Goal: Task Accomplishment & Management: Use online tool/utility

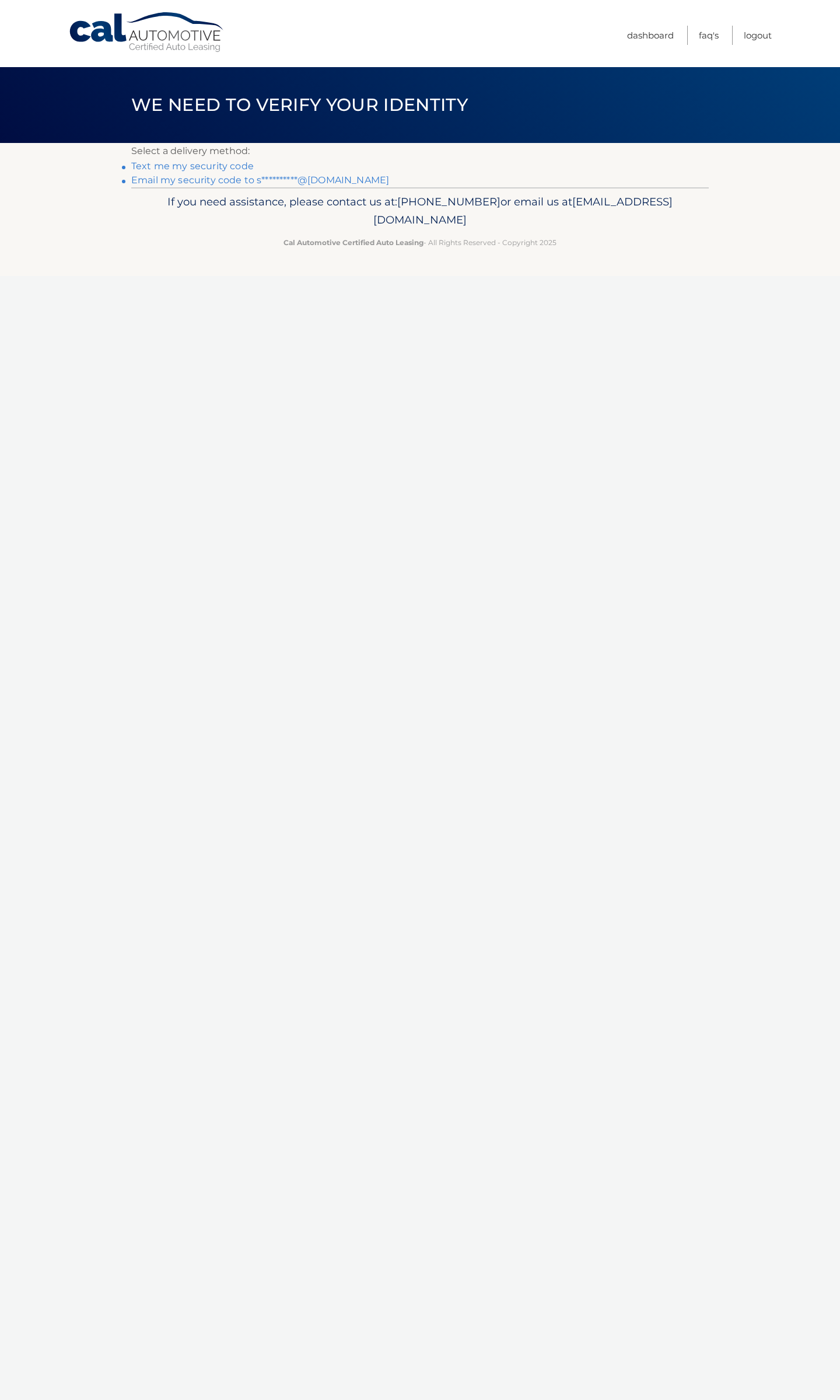
click at [210, 180] on link "**********" at bounding box center [260, 179] width 258 height 11
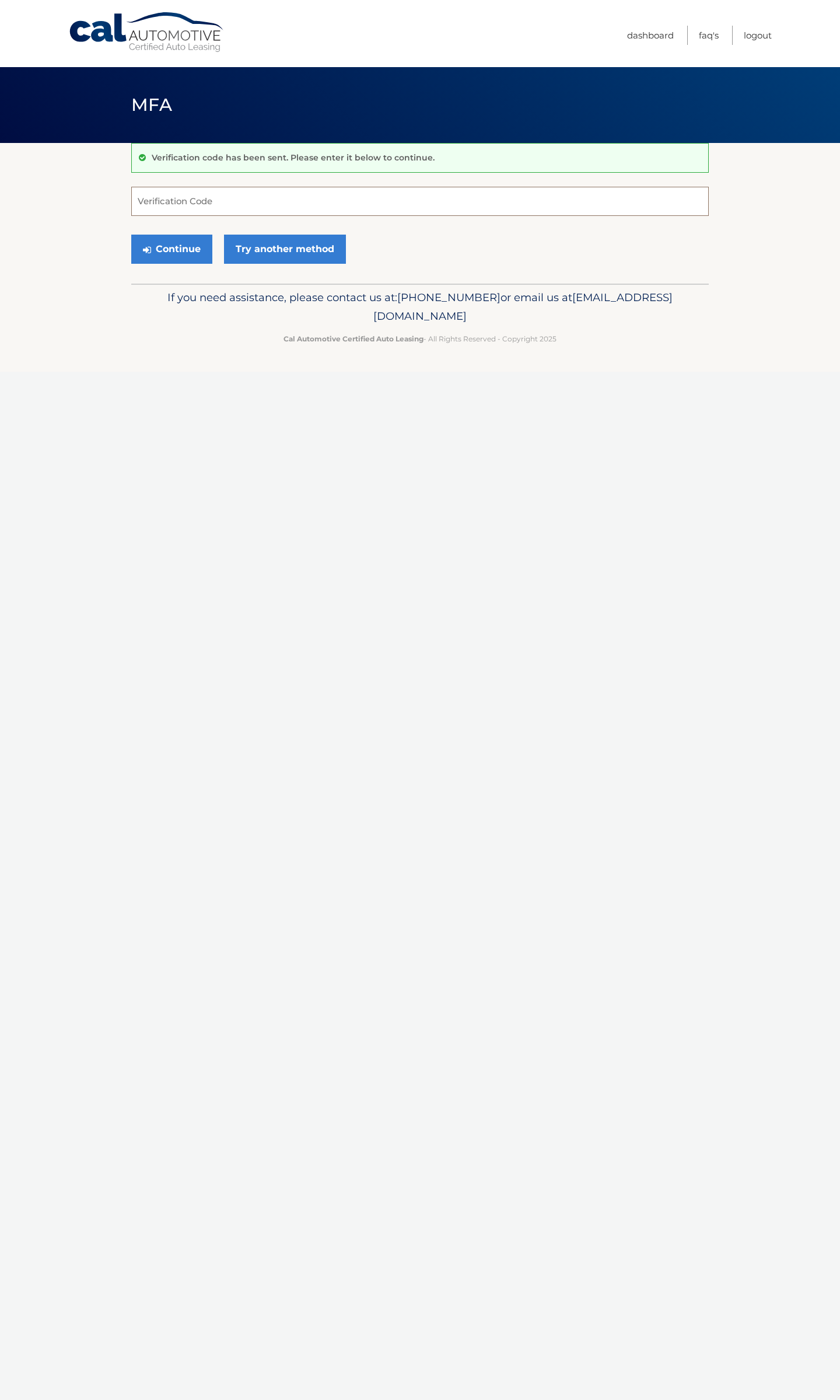
click at [197, 203] on input "Verification Code" at bounding box center [420, 201] width 578 height 29
paste input "842014"
click at [131, 235] on button "Continue" at bounding box center [171, 249] width 81 height 29
click at [175, 246] on button "Continue" at bounding box center [171, 249] width 81 height 29
type input "842014"
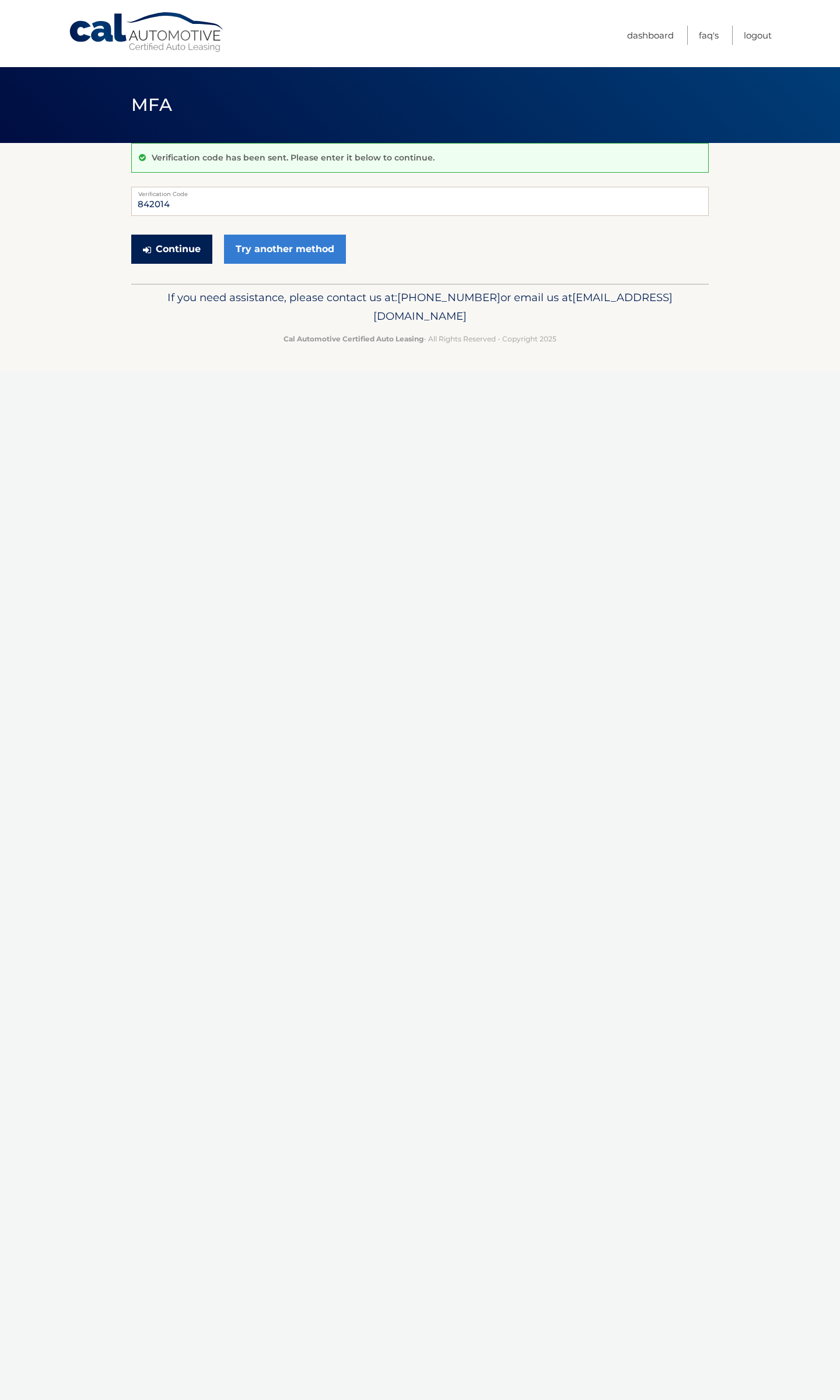
click at [144, 242] on button "Continue" at bounding box center [171, 249] width 81 height 29
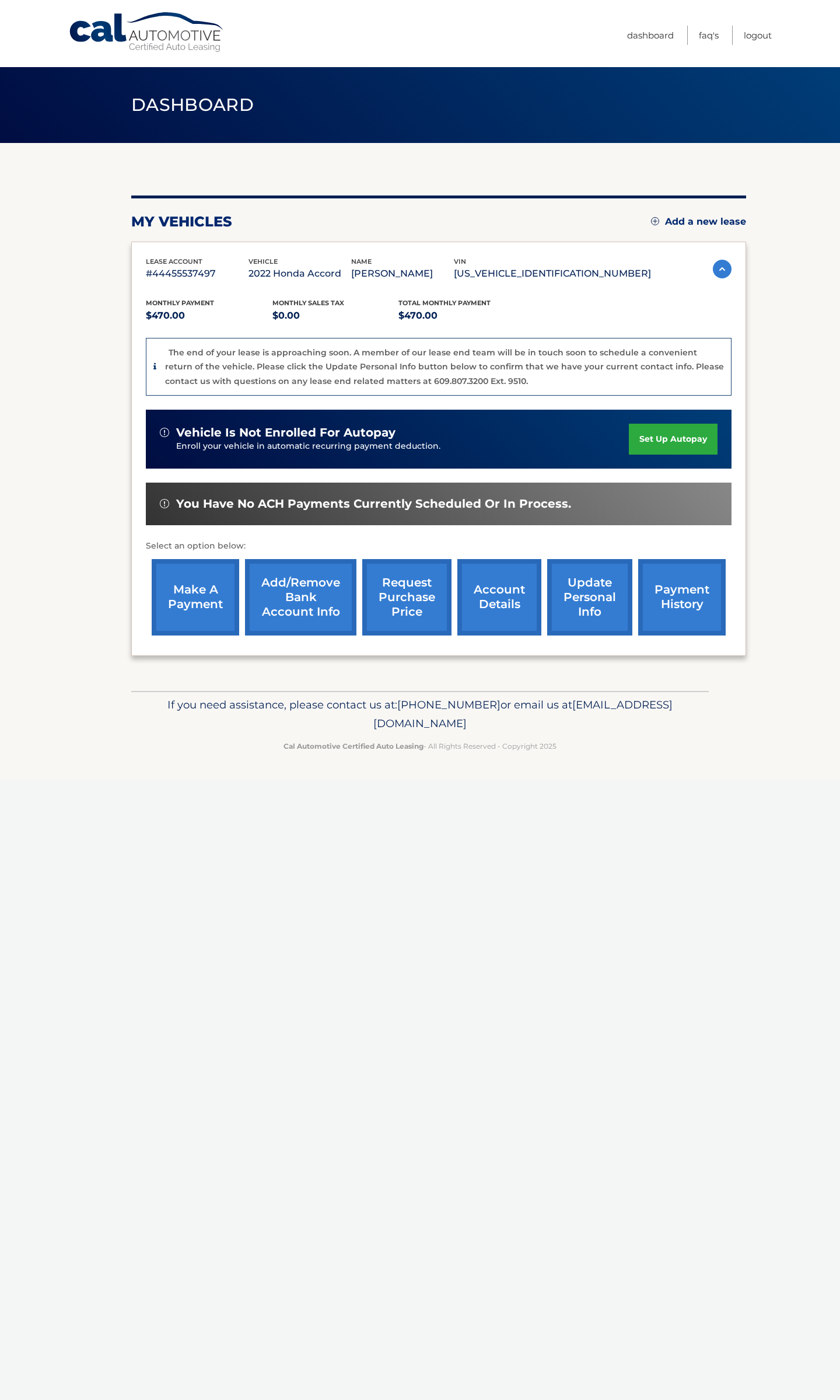
click at [421, 582] on link "request purchase price" at bounding box center [407, 597] width 89 height 77
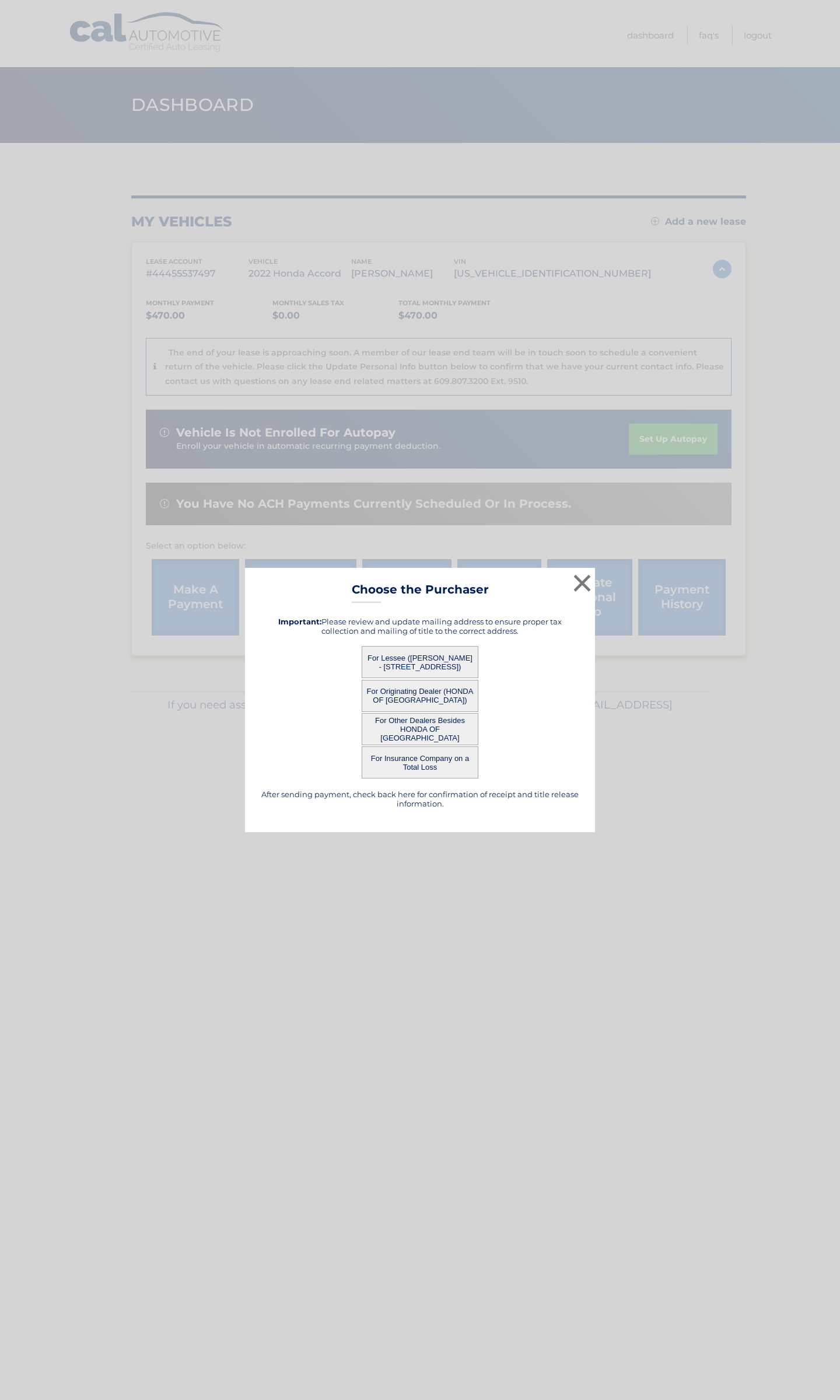
click at [437, 724] on button "For Other Dealers Besides HONDA OF STATEN ISLAND" at bounding box center [420, 729] width 117 height 32
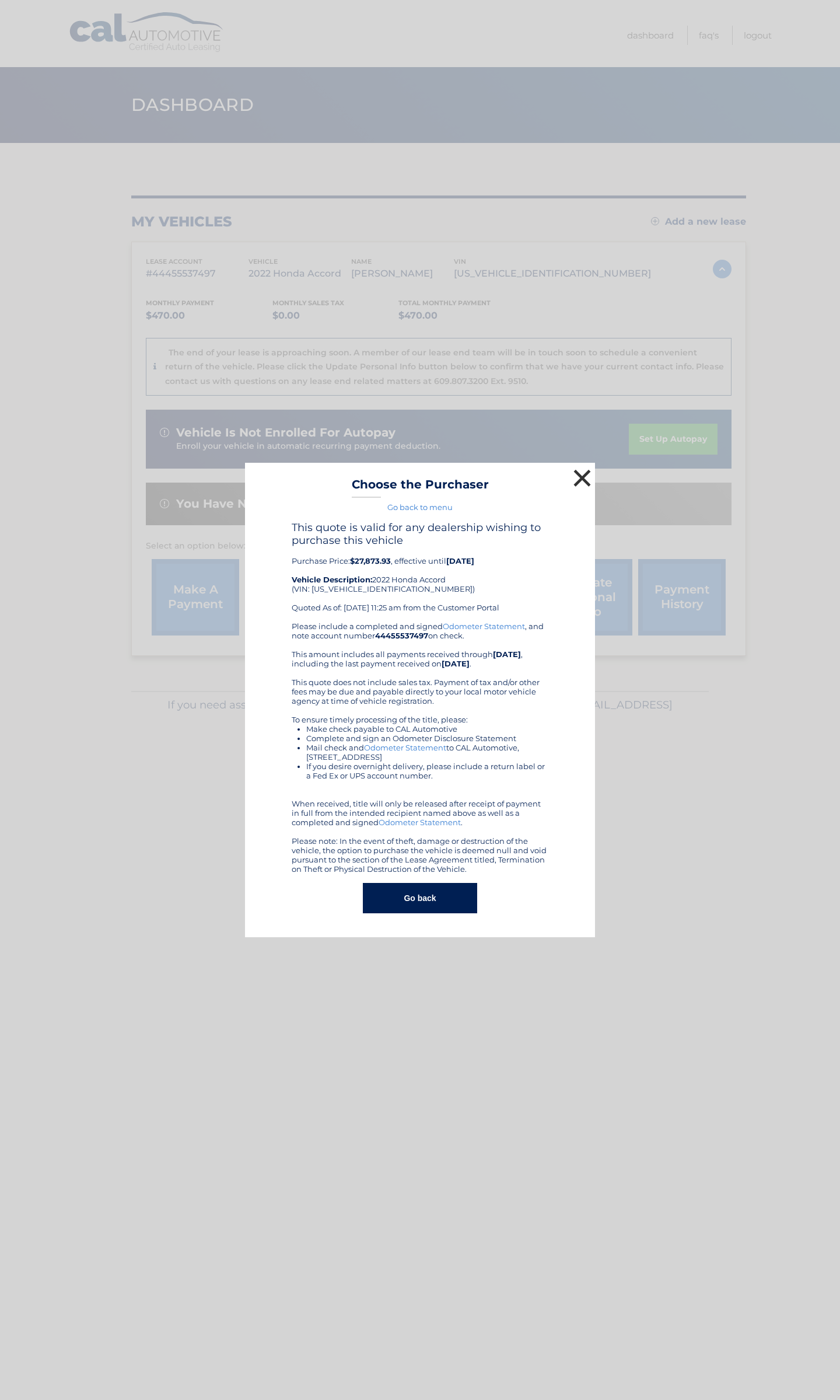
click at [582, 480] on button "×" at bounding box center [582, 478] width 23 height 23
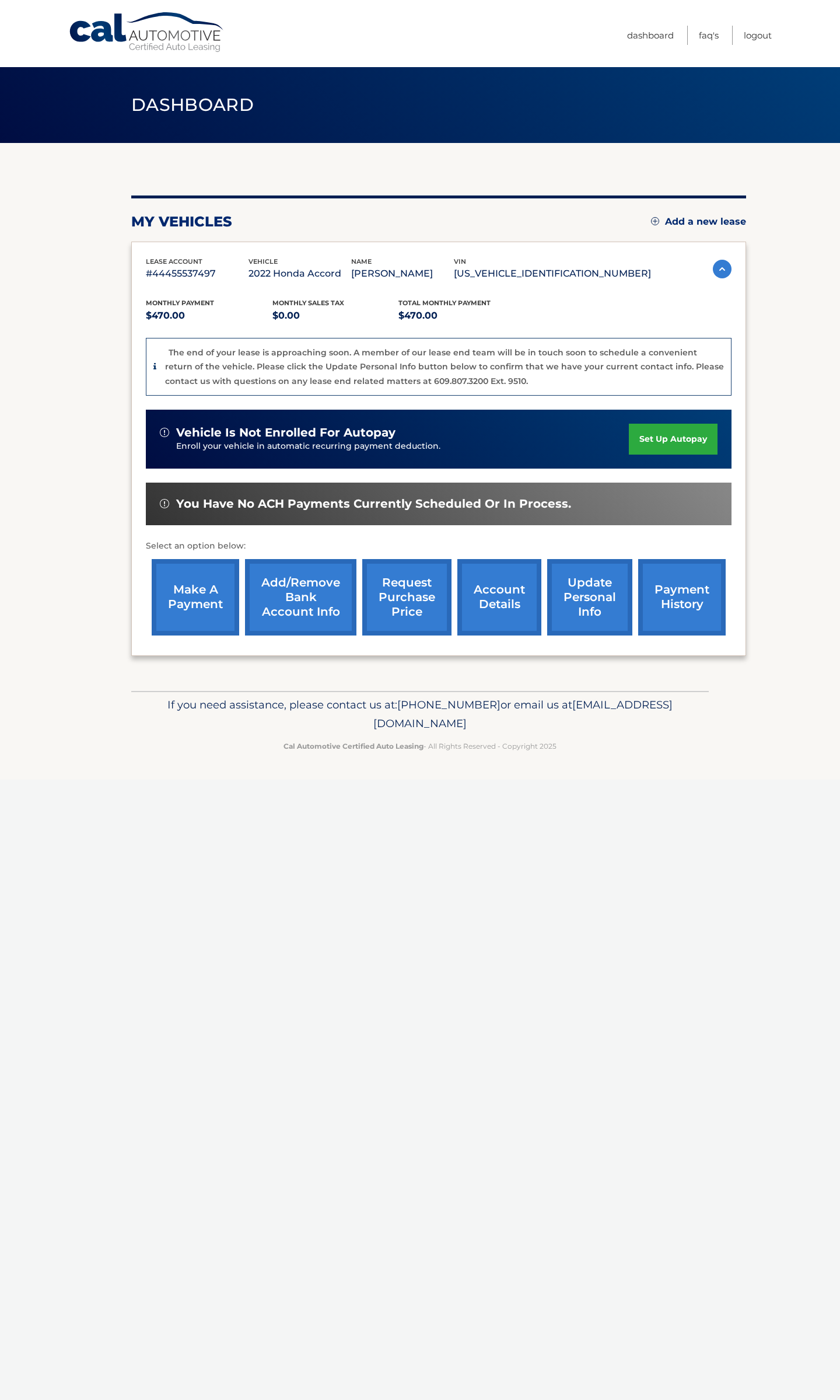
click at [409, 594] on link "request purchase price" at bounding box center [407, 597] width 89 height 77
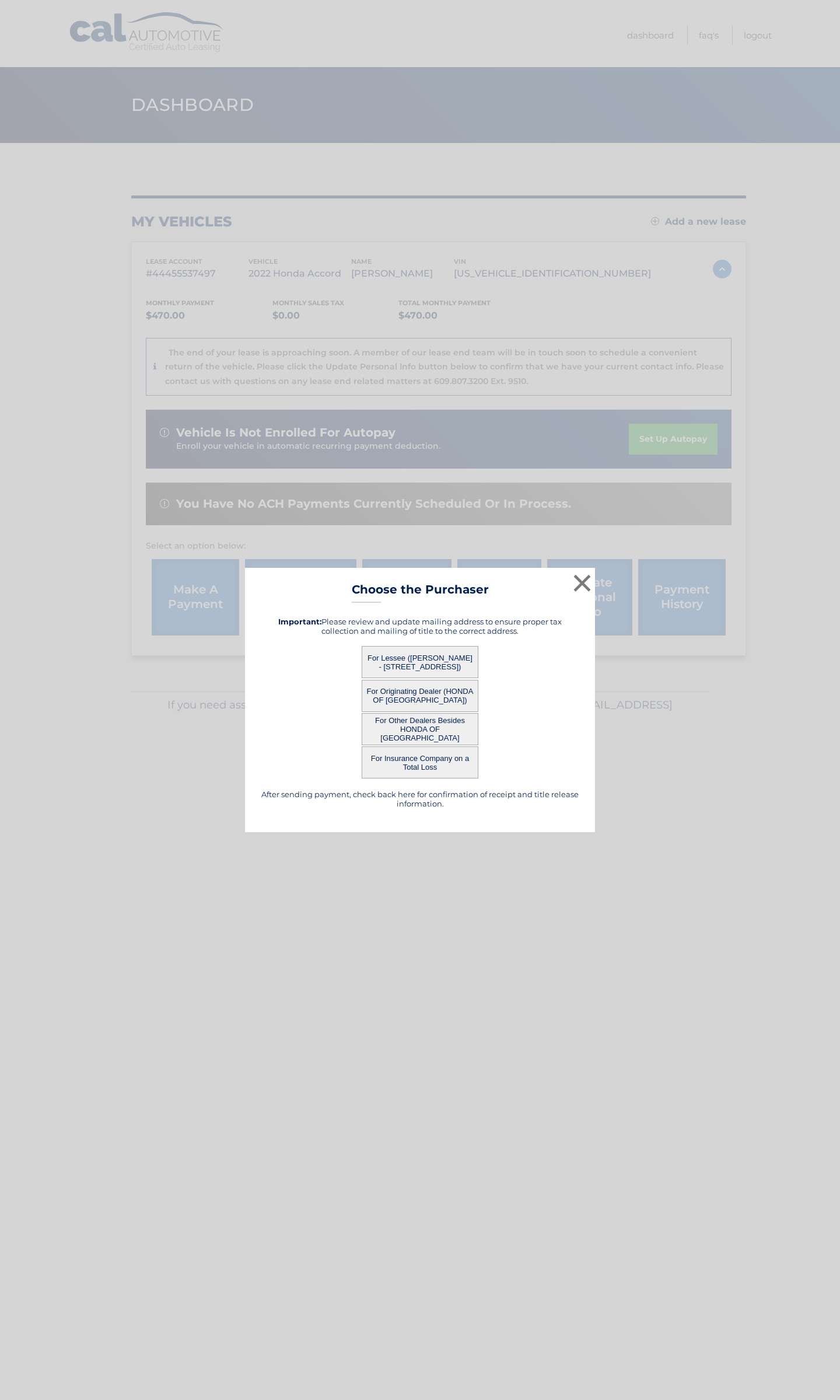
click at [413, 689] on button "For Originating Dealer (HONDA OF STATEN ISLAND)" at bounding box center [420, 696] width 117 height 32
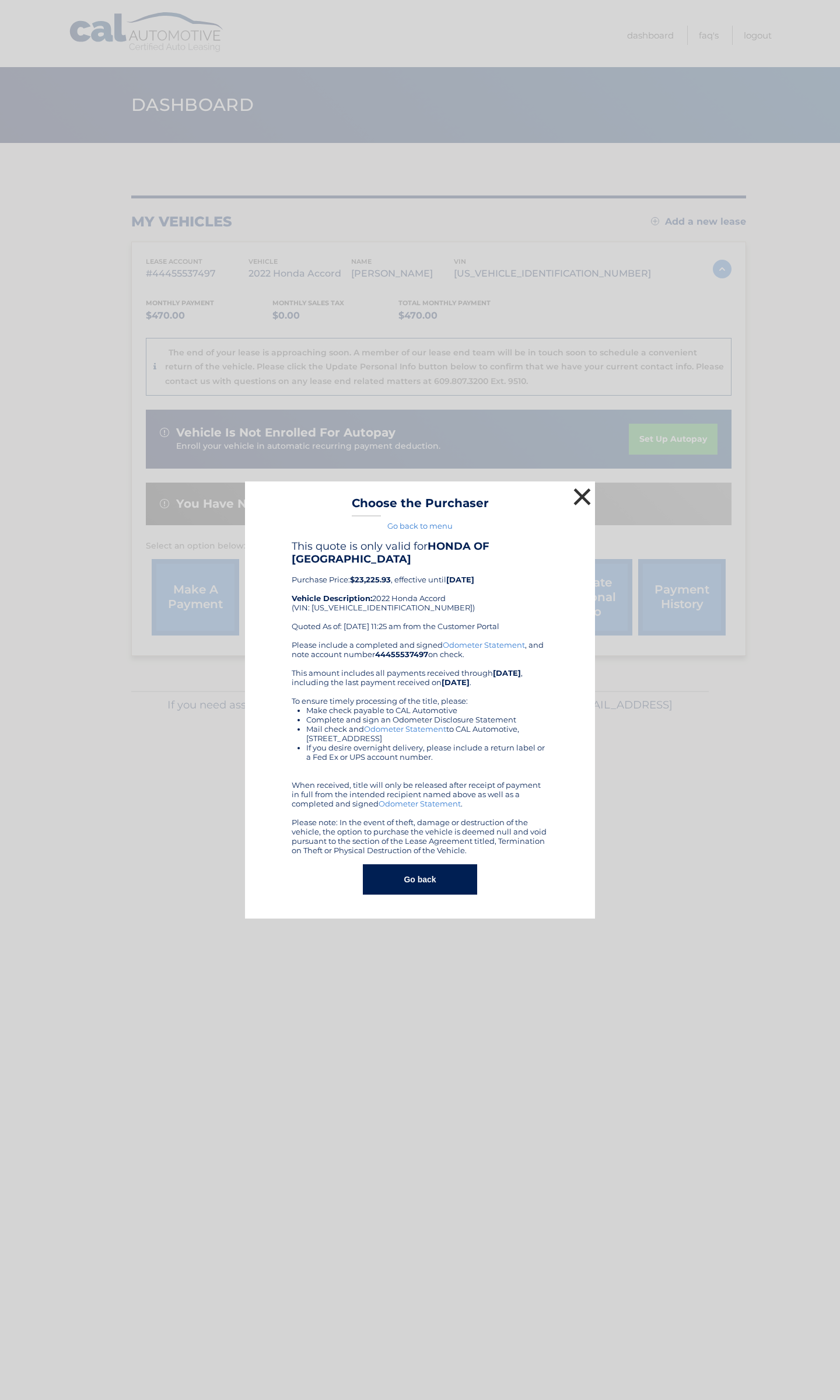
click at [580, 503] on button "×" at bounding box center [582, 496] width 23 height 23
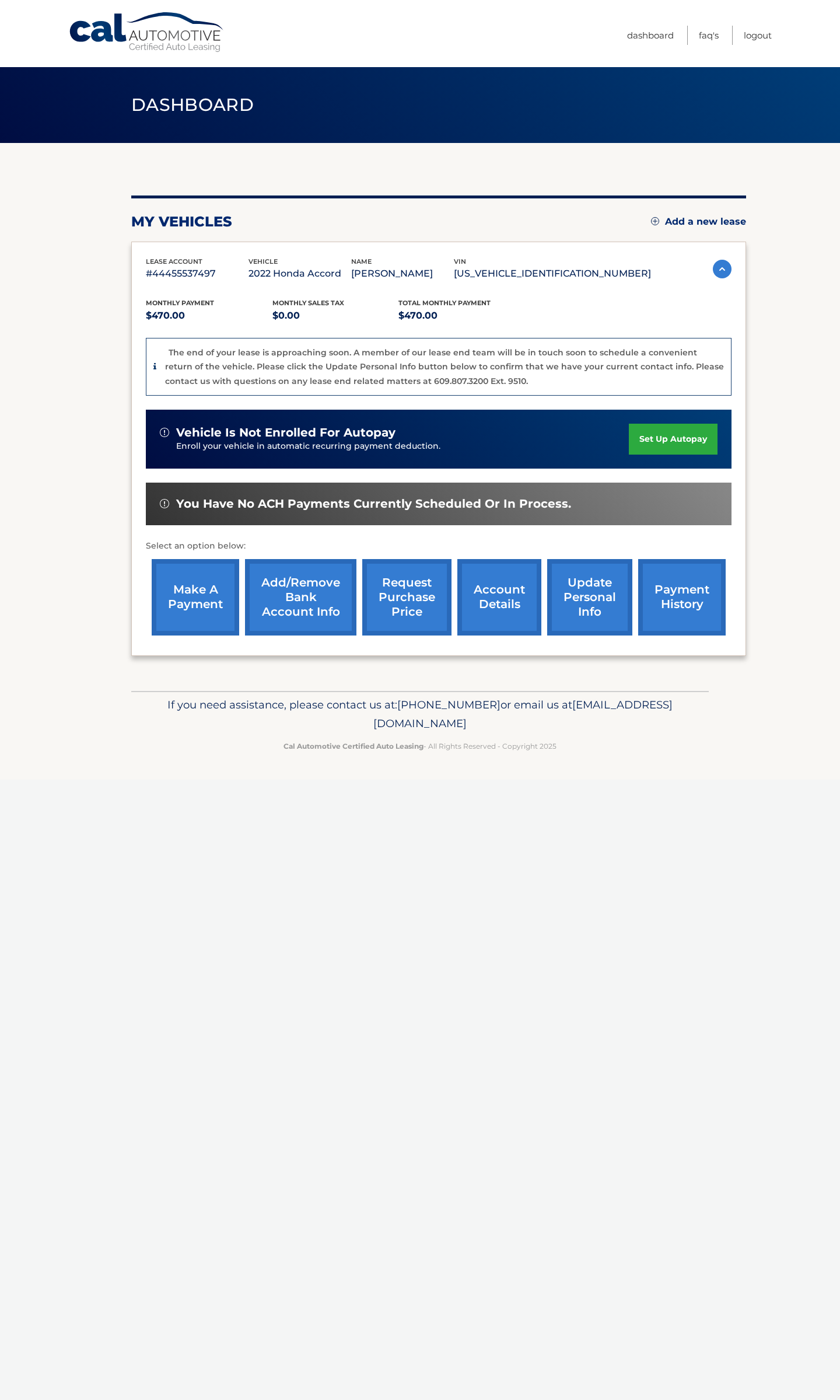
click at [411, 600] on link "request purchase price" at bounding box center [407, 597] width 89 height 77
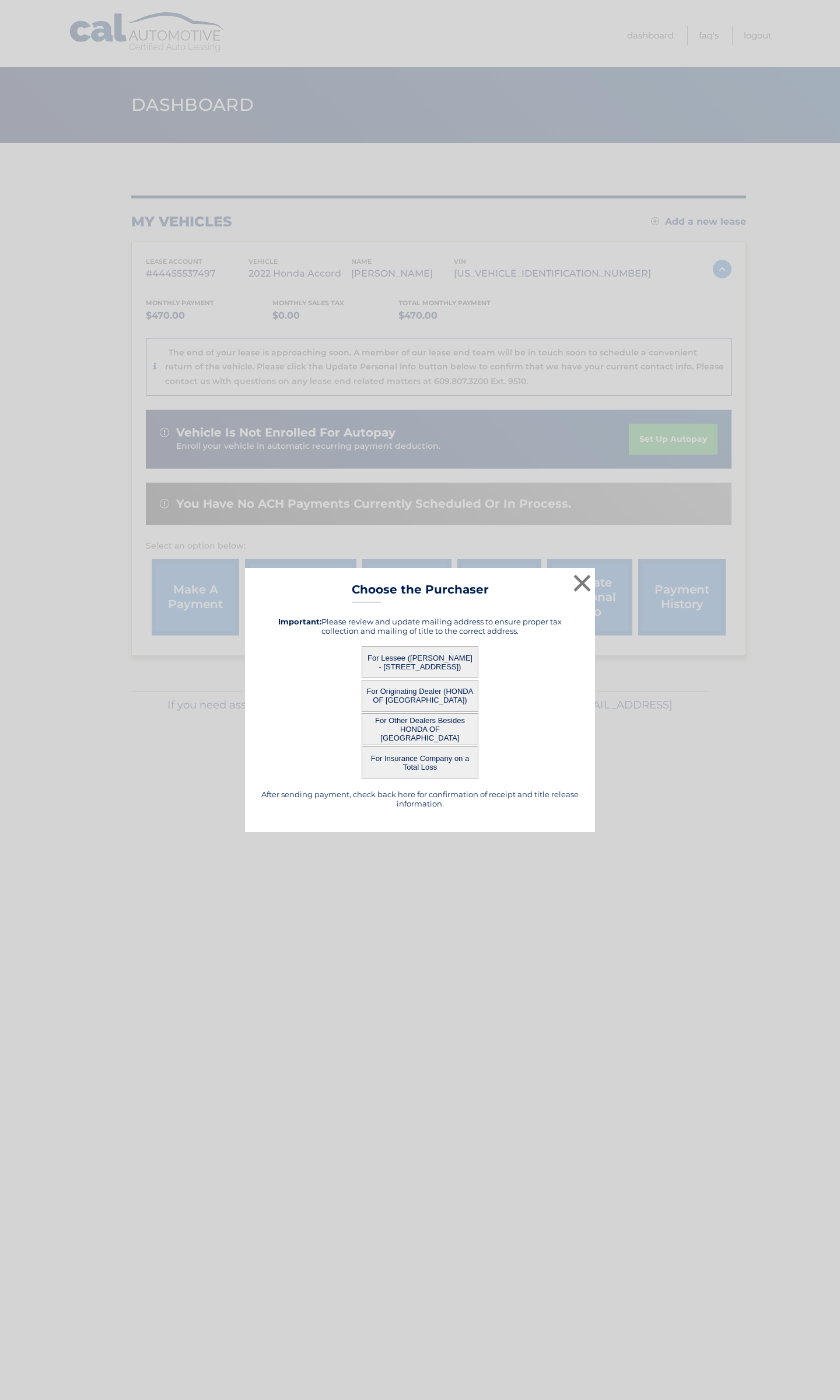
click at [420, 763] on button "For Insurance Company on a Total Loss" at bounding box center [420, 762] width 117 height 32
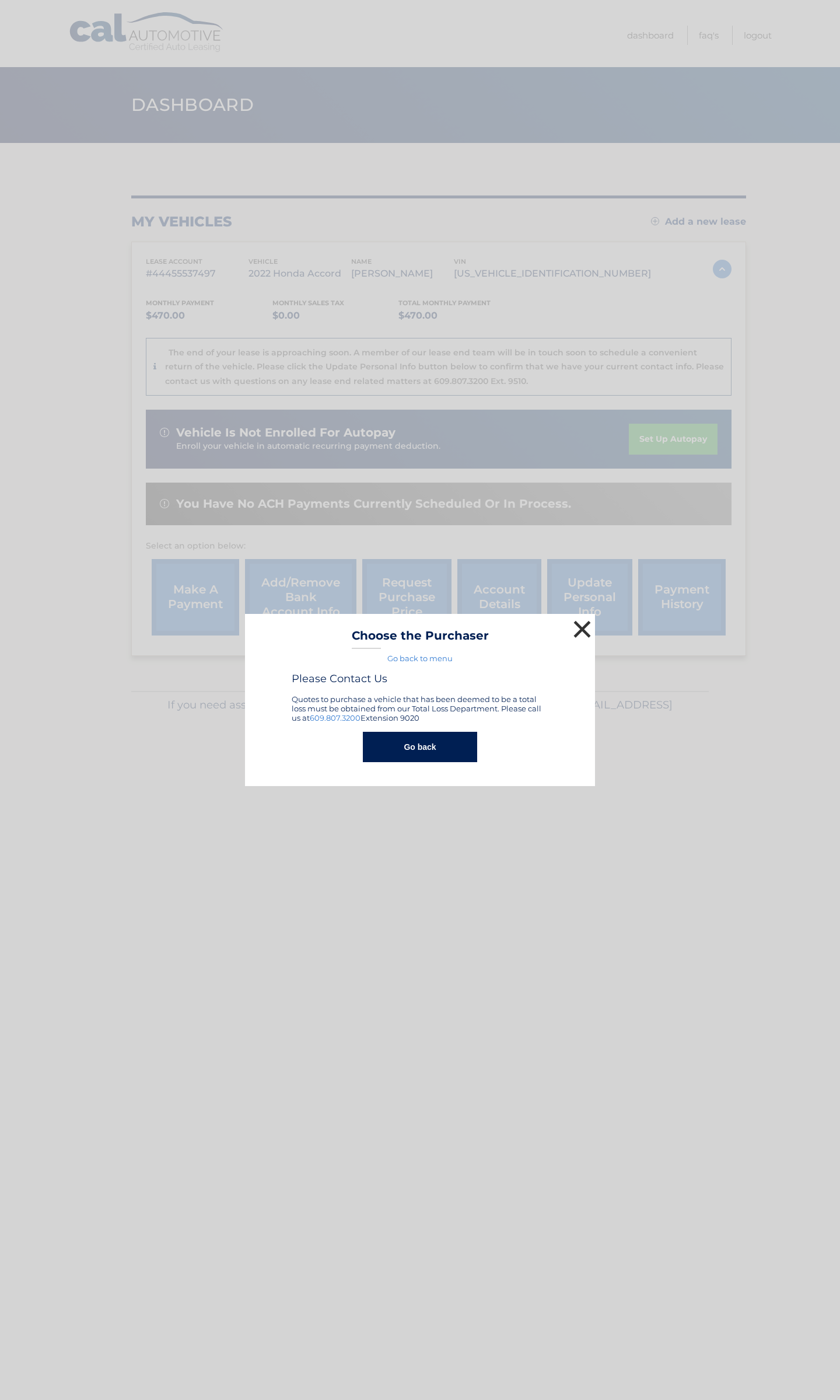
click at [583, 631] on button "×" at bounding box center [582, 629] width 23 height 23
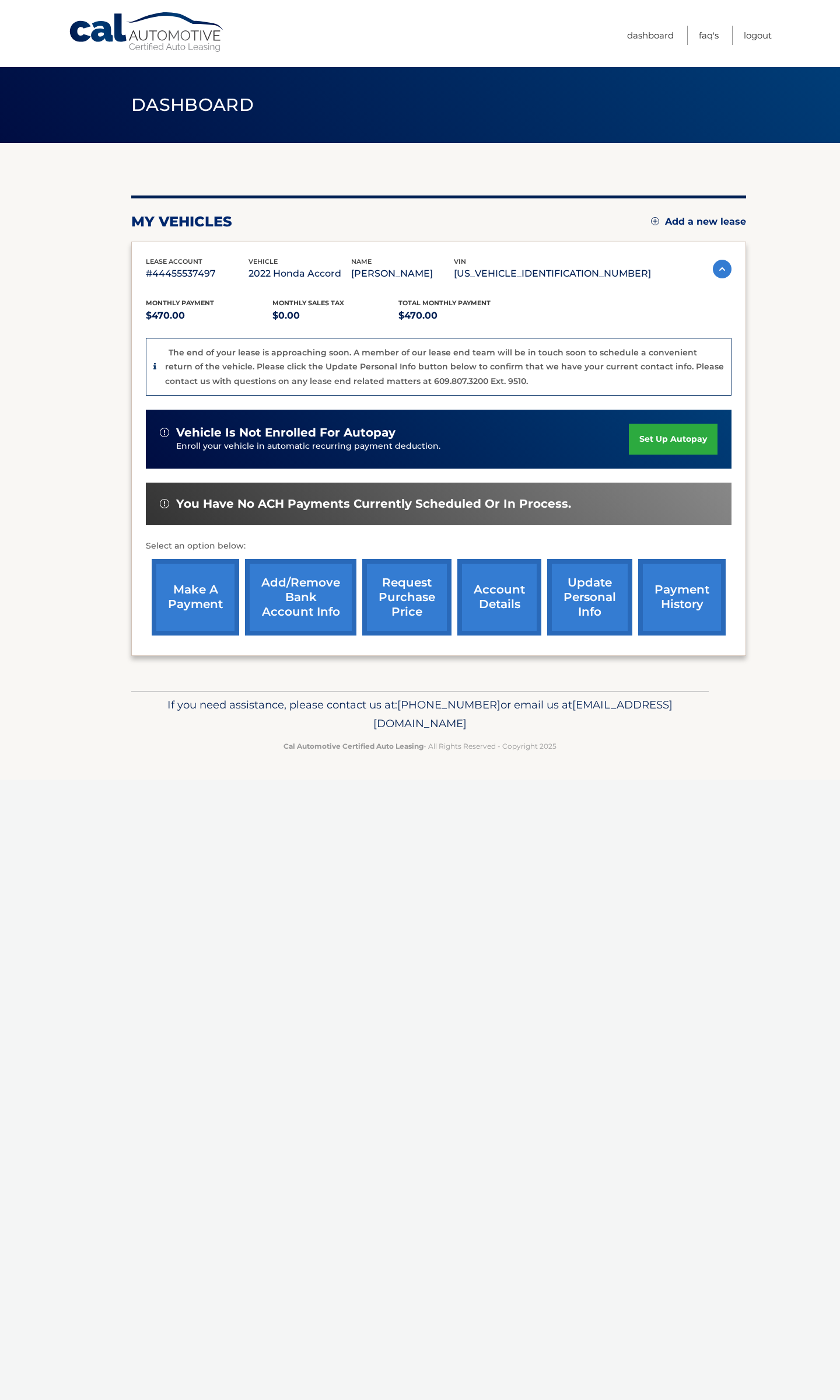
click at [644, 866] on div "Cal Automotive Menu Dashboard FAQ's Logout vin" at bounding box center [420, 700] width 840 height 1400
